Goal: Transaction & Acquisition: Book appointment/travel/reservation

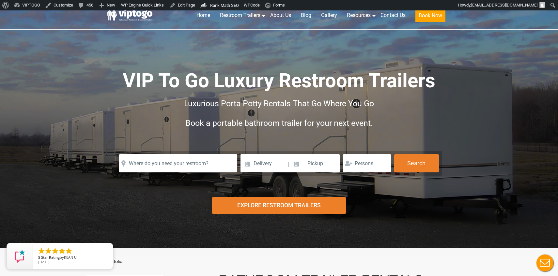
click at [282, 128] on h2 "Book a portable bathroom trailer for your next event." at bounding box center [279, 124] width 326 height 20
click at [106, 250] on icon "close" at bounding box center [106, 250] width 7 height 7
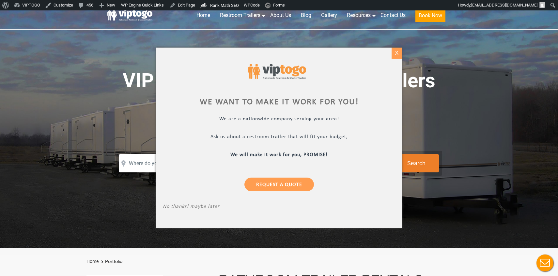
click at [396, 53] on div "X" at bounding box center [396, 53] width 10 height 11
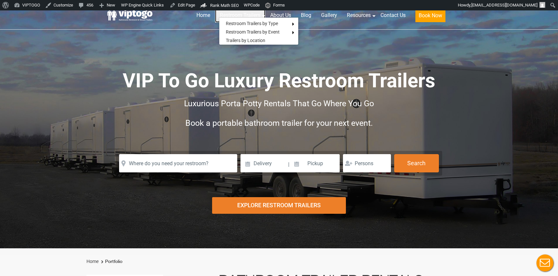
click at [247, 16] on link "Restroom Trailers" at bounding box center [240, 15] width 50 height 14
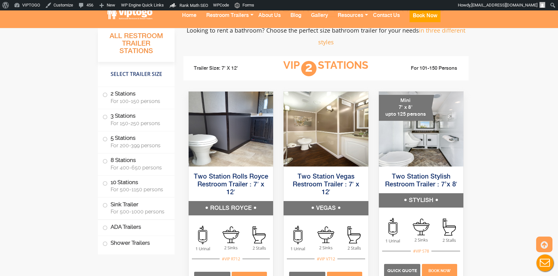
scroll to position [519, 0]
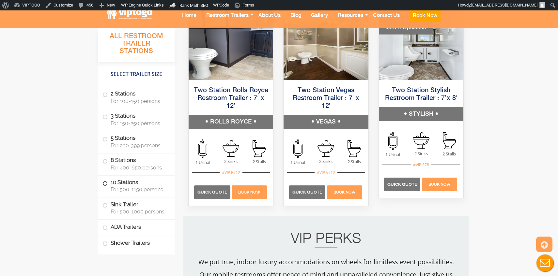
click at [109, 185] on label "10 Stations For 500-1150 persons" at bounding box center [136, 185] width 68 height 20
click at [104, 183] on span at bounding box center [105, 183] width 3 height 3
click at [124, 185] on label "10 Stations For 500-1150 persons" at bounding box center [136, 185] width 68 height 20
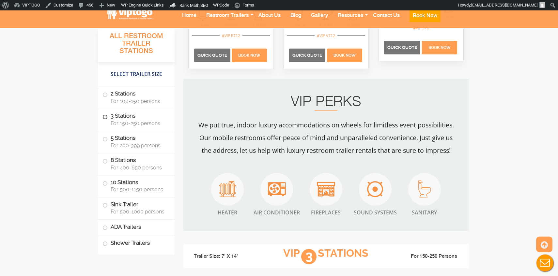
scroll to position [661, 0]
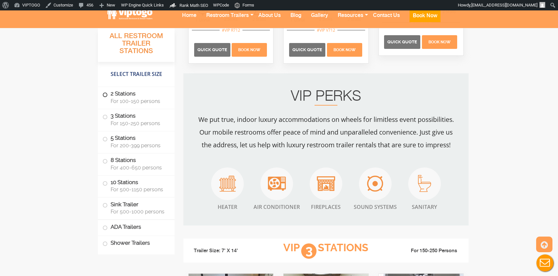
click at [123, 99] on span "For 100-150 persons" at bounding box center [139, 101] width 56 height 6
click at [117, 115] on label "3 Stations For 150-250 persons" at bounding box center [136, 119] width 68 height 20
click at [127, 146] on span "For 200-399 persons" at bounding box center [139, 146] width 56 height 6
click at [122, 159] on label "8 Stations For 400-650 persons" at bounding box center [136, 164] width 68 height 20
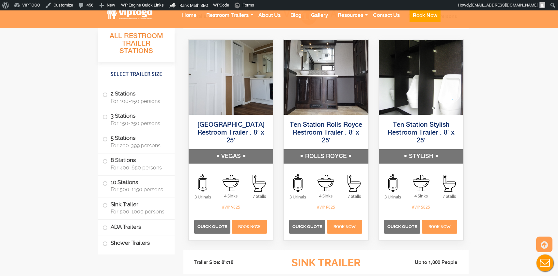
scroll to position [1634, 0]
